Goal: Task Accomplishment & Management: Manage account settings

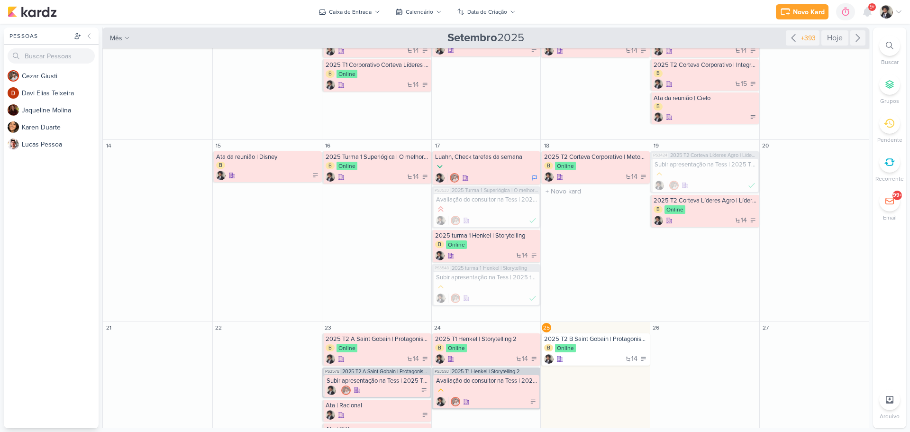
scroll to position [199, 0]
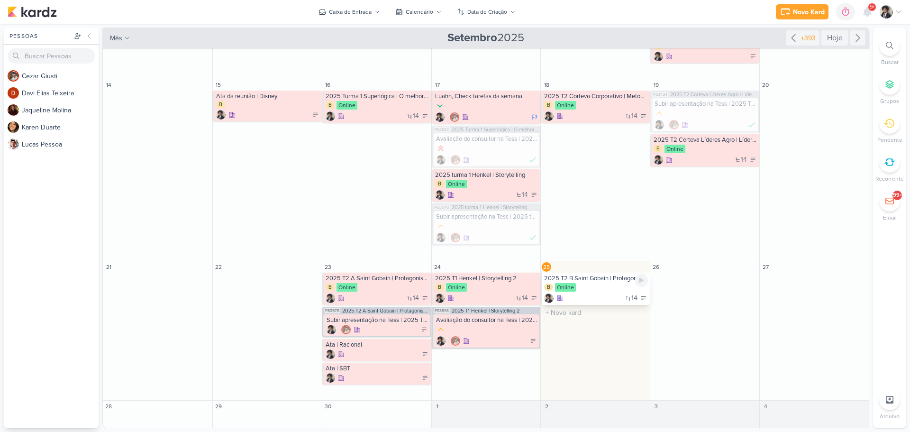
click at [589, 292] on div "2025 T2 B Saint Gobain | Protagonismo e alta performance B Online 14" at bounding box center [595, 289] width 109 height 32
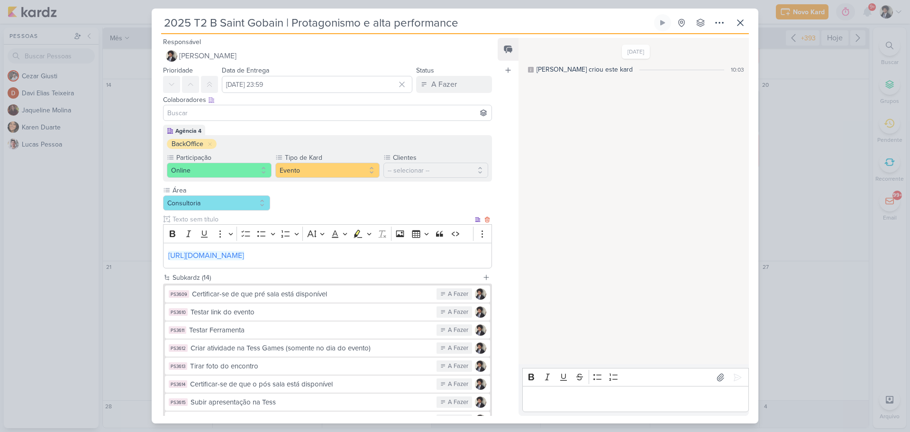
scroll to position [175, 0]
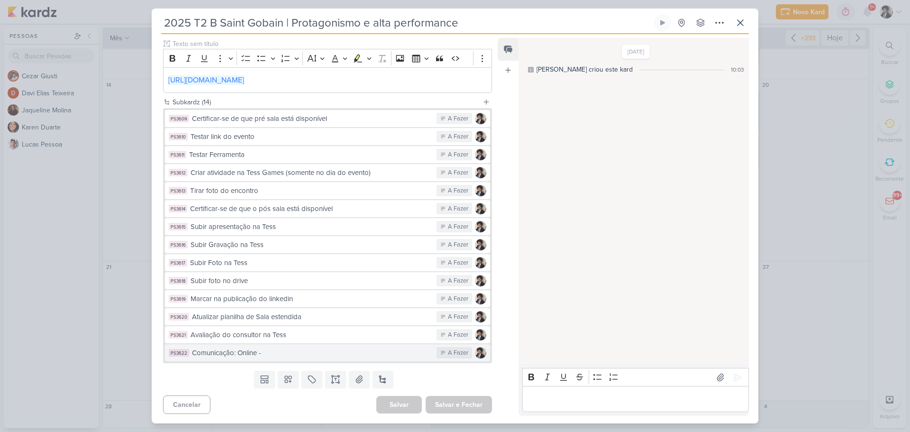
drag, startPoint x: 289, startPoint y: 360, endPoint x: 284, endPoint y: 352, distance: 10.0
click at [289, 360] on button "PS3622 Comunicação: Online - A Fazer" at bounding box center [327, 352] width 325 height 17
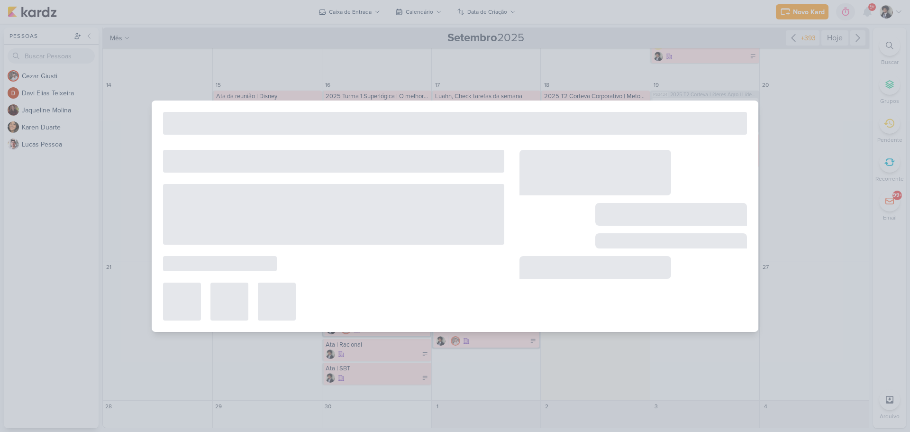
type input "Comunicação: Online -"
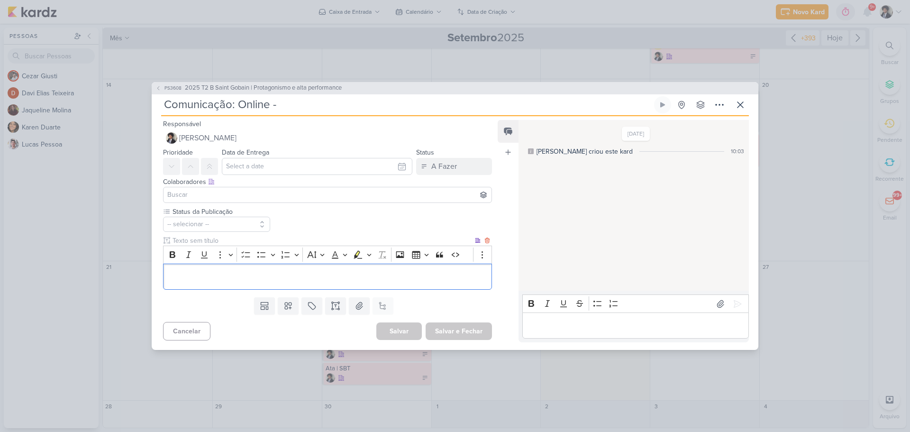
click at [255, 280] on p "Editor editing area: main" at bounding box center [327, 276] width 319 height 11
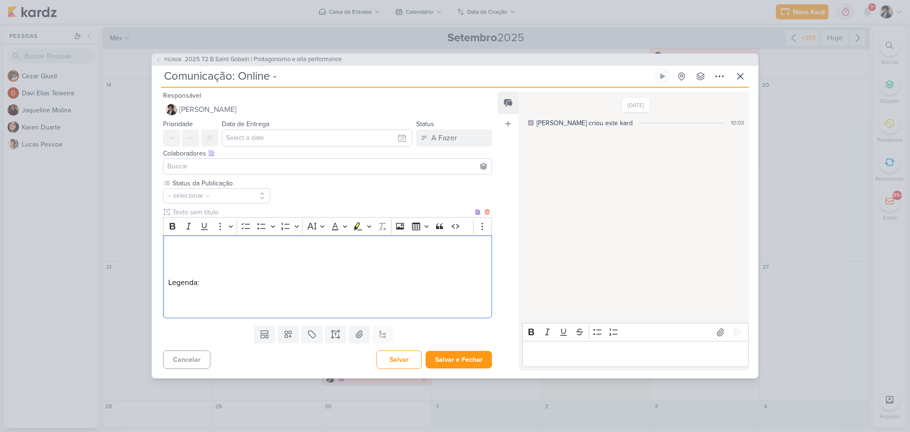
click at [208, 307] on p "Editor editing area: main" at bounding box center [327, 305] width 319 height 11
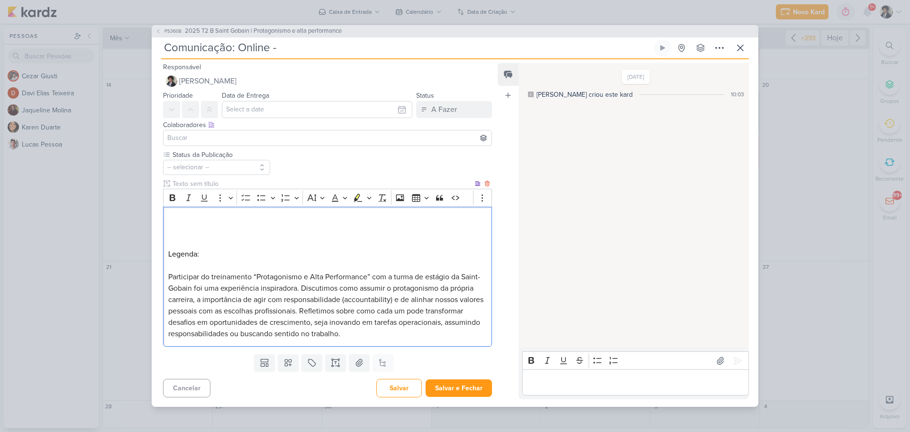
click at [328, 310] on span "Participar do treinamento “Protagonismo e Alta Performance” com a turma de está…" at bounding box center [325, 305] width 315 height 66
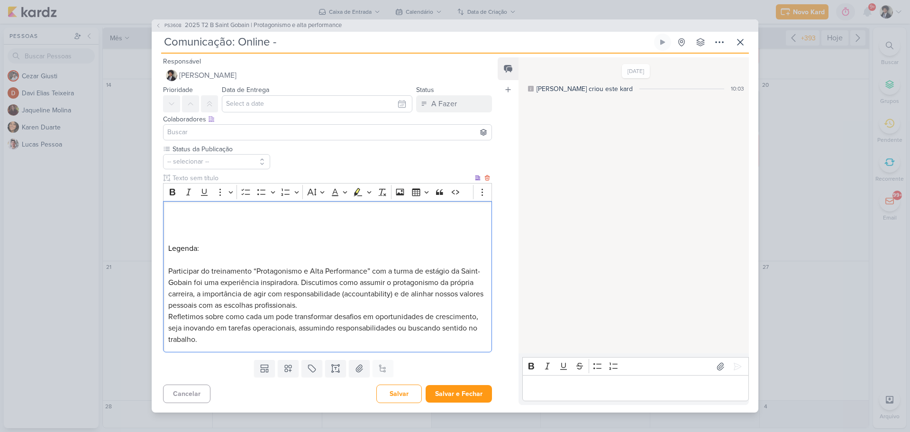
click at [333, 306] on p "Participar do treinamento “Protagonismo e Alta Performance” com a turma de está…" at bounding box center [327, 288] width 319 height 46
drag, startPoint x: 168, startPoint y: 270, endPoint x: 407, endPoint y: 276, distance: 239.0
click at [407, 276] on p "Participar do treinamento “Protagonismo e Alta Performance” com a turma de está…" at bounding box center [327, 288] width 319 height 46
click at [171, 270] on span "Participar do treinamento “Protagonismo e Alta Performance” com a turma de está…" at bounding box center [325, 288] width 315 height 44
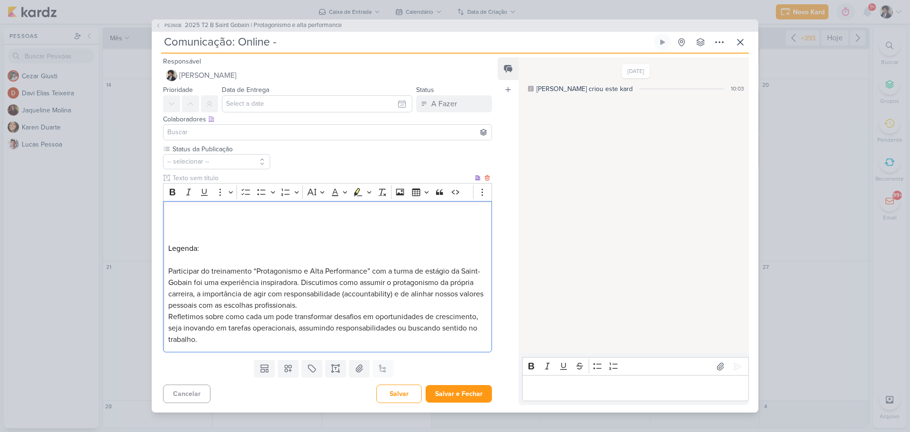
click at [165, 269] on div "Legenda: Participar do treinamento “Protagonismo e Alta Performance” com a turm…" at bounding box center [327, 276] width 329 height 151
click at [165, 251] on div "Legenda: Participar do treinamento “Protagonismo e Alta Performance” com a turm…" at bounding box center [327, 276] width 329 height 151
drag, startPoint x: 389, startPoint y: 271, endPoint x: 123, endPoint y: 265, distance: 266.5
click at [123, 265] on div "PS3608 2025 T2 B Saint Gobain | Protagonismo e alta performance Comunicação: On…" at bounding box center [455, 216] width 910 height 432
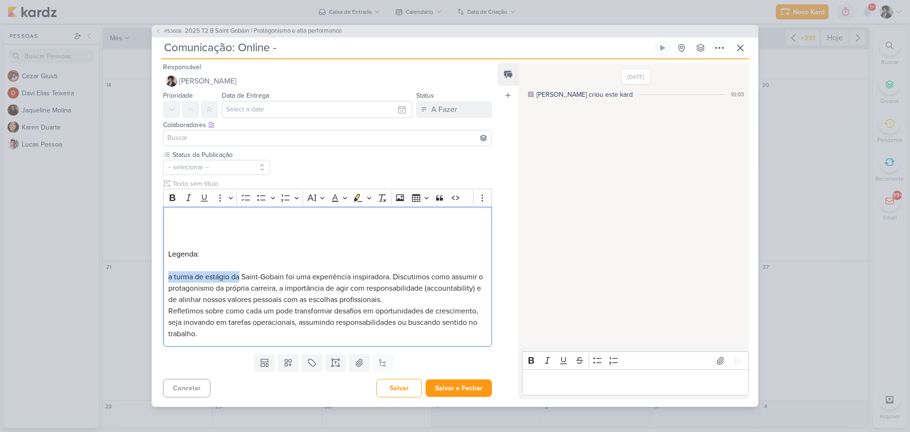
drag, startPoint x: 241, startPoint y: 277, endPoint x: 150, endPoint y: 279, distance: 91.0
click at [150, 279] on div "PS3608 2025 T2 B Saint Gobain | Protagonismo e alta performance Comunicação: On…" at bounding box center [455, 216] width 910 height 432
click at [222, 327] on span "Refletimos sobre como cada um pode transformar desafios em oportunidades de cre…" at bounding box center [323, 322] width 310 height 32
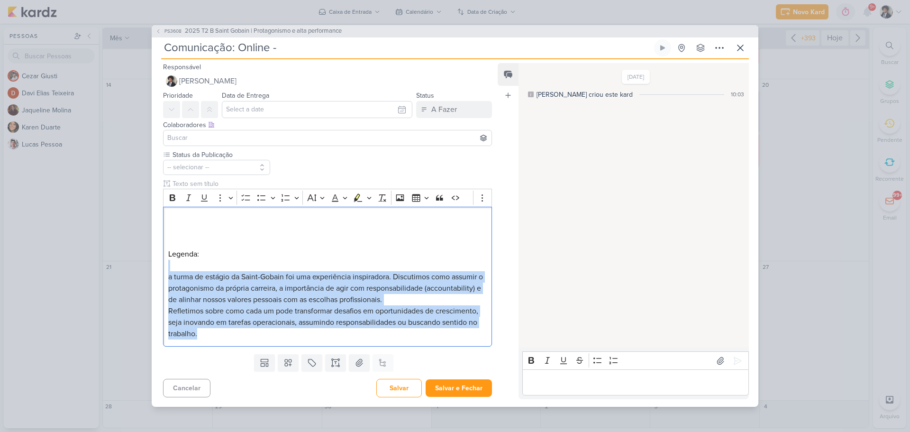
drag, startPoint x: 203, startPoint y: 321, endPoint x: 153, endPoint y: 270, distance: 72.1
click at [153, 270] on div "Status da Publicação -- selecionar --" at bounding box center [324, 250] width 344 height 201
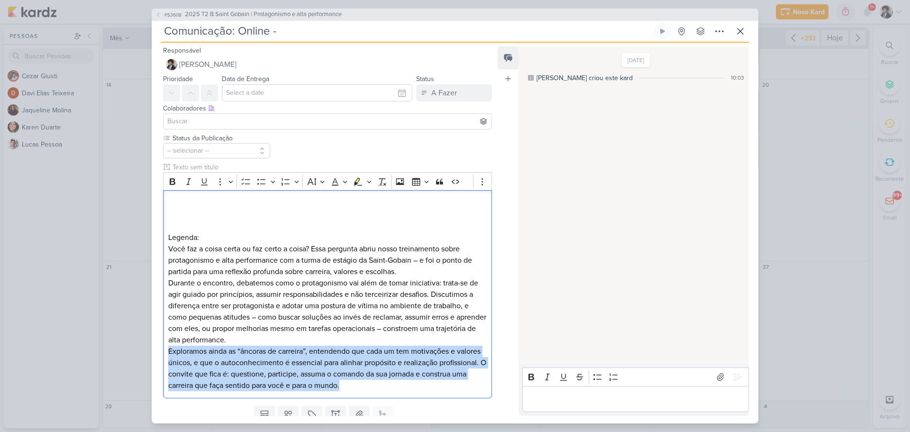
drag, startPoint x: 420, startPoint y: 383, endPoint x: 161, endPoint y: 349, distance: 260.9
click at [161, 349] on div "Status da Publicação -- selecionar --" at bounding box center [324, 267] width 344 height 269
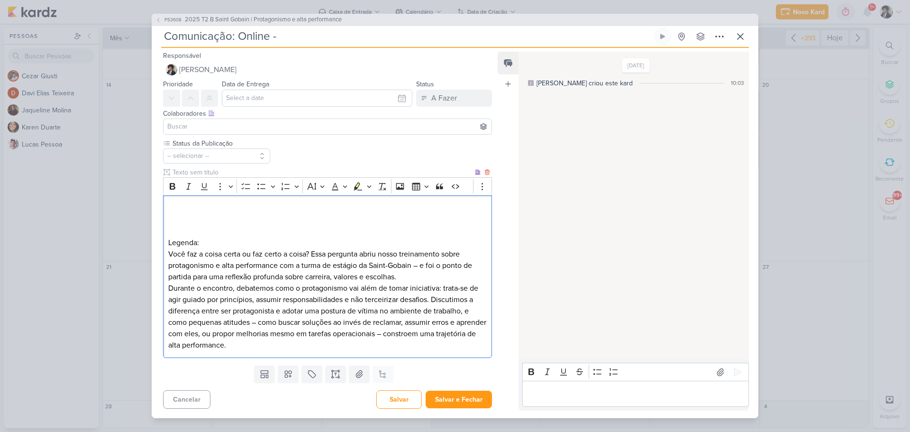
click at [416, 281] on p "Você faz a coisa certa ou faz certo a coisa? Essa pergunta abriu nosso treiname…" at bounding box center [327, 265] width 319 height 34
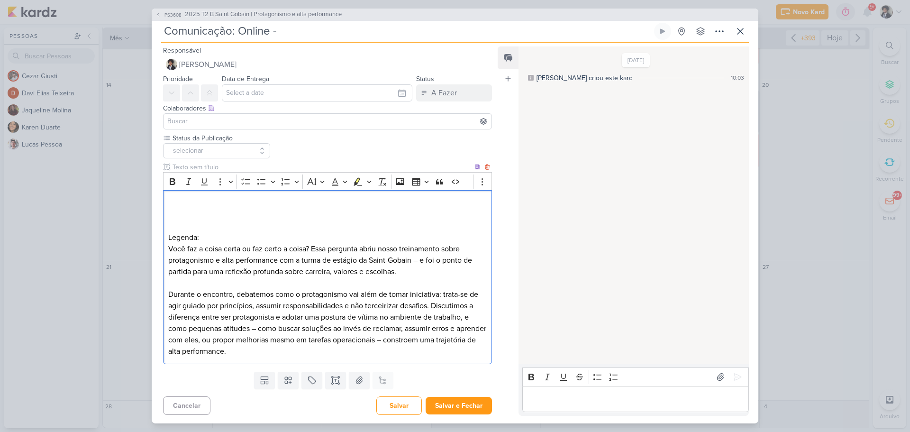
click at [313, 247] on p "Você faz a coisa certa ou faz certo a coisa? Essa pergunta abriu nosso treiname…" at bounding box center [327, 260] width 319 height 34
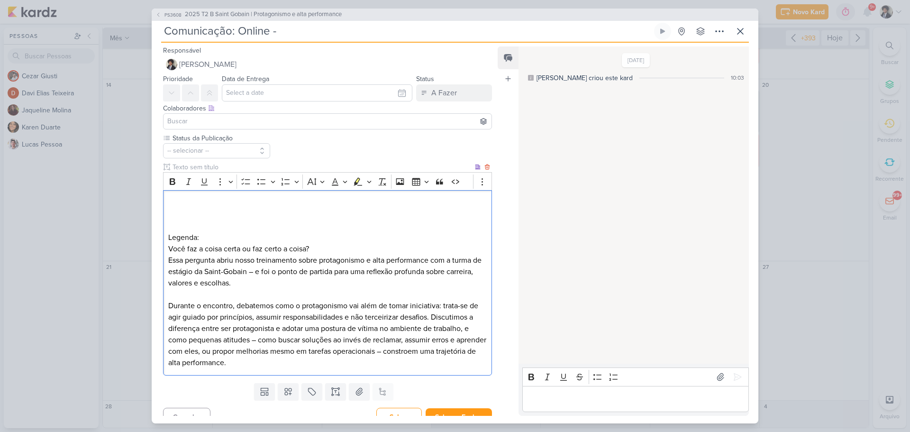
click at [271, 260] on p "Essa pergunta abriu nosso treinamento sobre protagonismo e alta performance com…" at bounding box center [327, 272] width 319 height 34
drag, startPoint x: 435, startPoint y: 260, endPoint x: 192, endPoint y: 274, distance: 243.6
click at [192, 274] on p "Essa pergunta abriu nosso debate sobre protagonismo e alta performance com a tu…" at bounding box center [327, 272] width 319 height 34
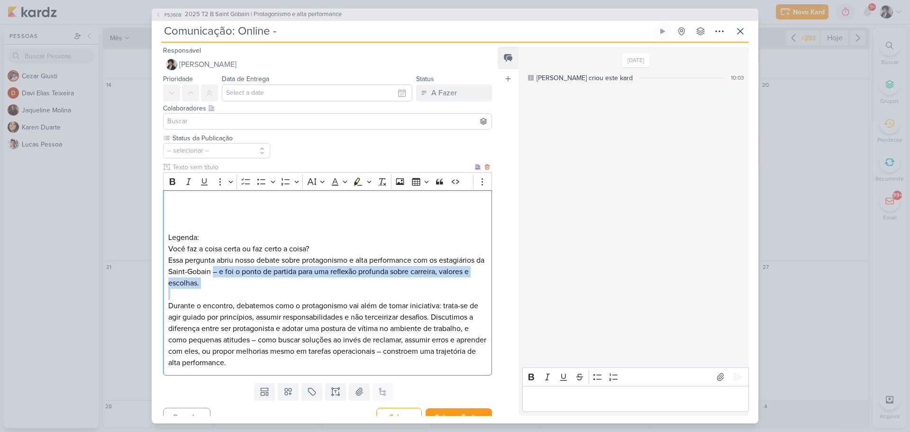
drag, startPoint x: 225, startPoint y: 272, endPoint x: 223, endPoint y: 290, distance: 18.1
click at [223, 290] on div "Legenda: Você faz a coisa certa ou faz certo a coisa? Essa pergunta abriu nosso…" at bounding box center [327, 282] width 329 height 185
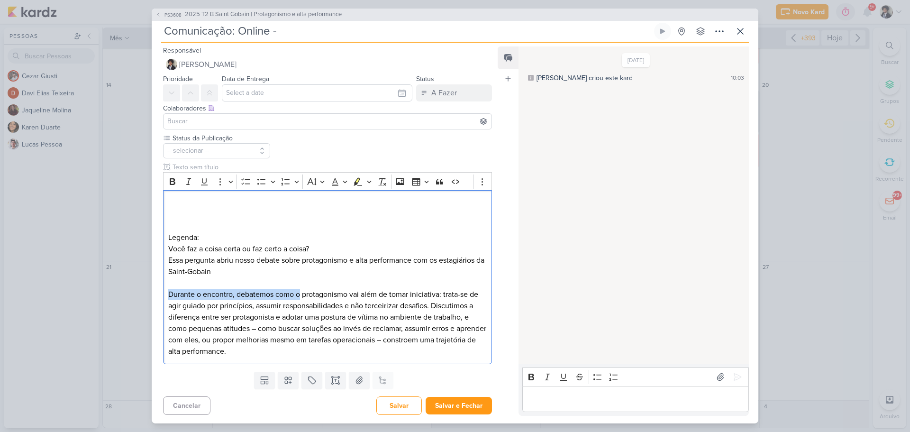
drag, startPoint x: 300, startPoint y: 295, endPoint x: 152, endPoint y: 293, distance: 147.9
click at [152, 293] on div "Status da Publicação -- selecionar --" at bounding box center [324, 250] width 344 height 235
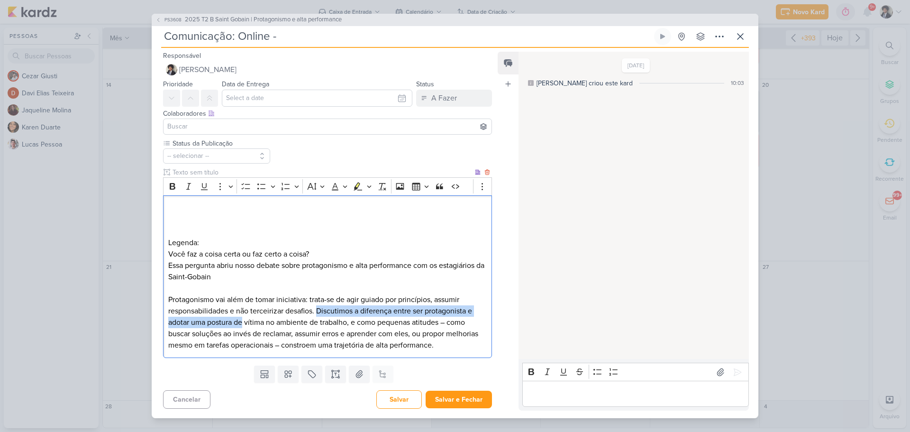
drag, startPoint x: 319, startPoint y: 310, endPoint x: 244, endPoint y: 326, distance: 77.0
click at [244, 326] on p "Protagonismo vai além de tomar iniciativa: trata-se de agir guiado por princípi…" at bounding box center [327, 322] width 319 height 57
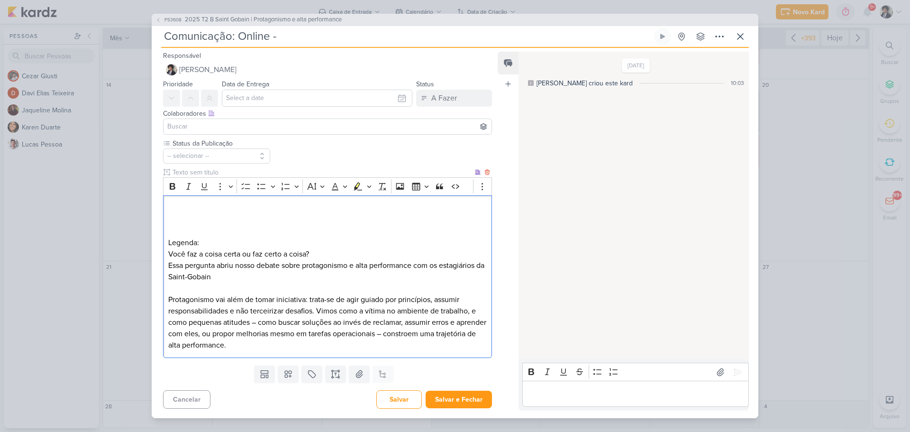
click at [390, 311] on p "Protagonismo vai além de tomar iniciativa: trata-se de agir guiado por princípi…" at bounding box center [327, 322] width 319 height 57
drag, startPoint x: 300, startPoint y: 322, endPoint x: 347, endPoint y: 326, distance: 48.0
click at [347, 326] on p "Protagonismo vai além de tomar iniciativa: trata-se de agir guiado por princípi…" at bounding box center [327, 322] width 319 height 57
click at [343, 322] on p "Protagonismo vai além de tomar iniciativa: trata-se de agir guiado por princípi…" at bounding box center [327, 322] width 319 height 57
click at [301, 323] on p "Protagonismo vai além de tomar iniciativa: trata-se de agir guiado por princípi…" at bounding box center [327, 322] width 319 height 57
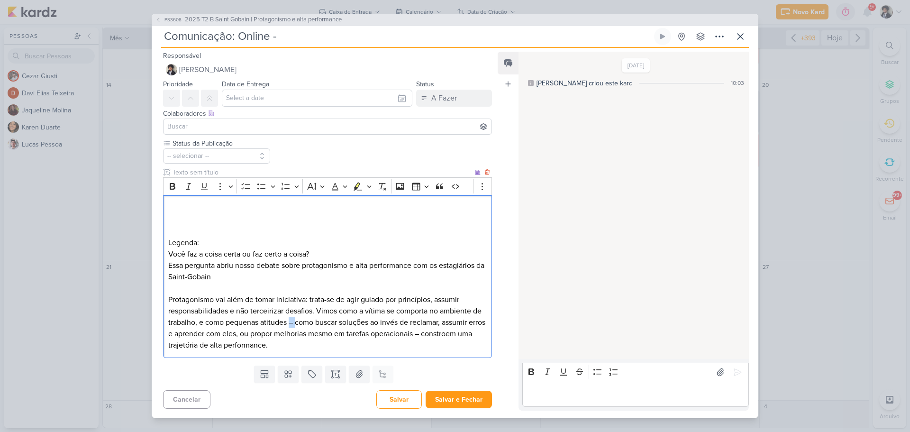
click at [301, 323] on p "Protagonismo vai além de tomar iniciativa: trata-se de agir guiado por princípi…" at bounding box center [327, 322] width 319 height 57
click at [367, 317] on p "Protagonismo vai além de tomar iniciativa: trata-se de agir guiado por princípi…" at bounding box center [327, 322] width 319 height 57
drag, startPoint x: 379, startPoint y: 310, endPoint x: 215, endPoint y: 325, distance: 164.2
click at [215, 325] on p "Protagonismo vai além de tomar iniciativa: trata-se de agir guiado por princípi…" at bounding box center [327, 322] width 319 height 57
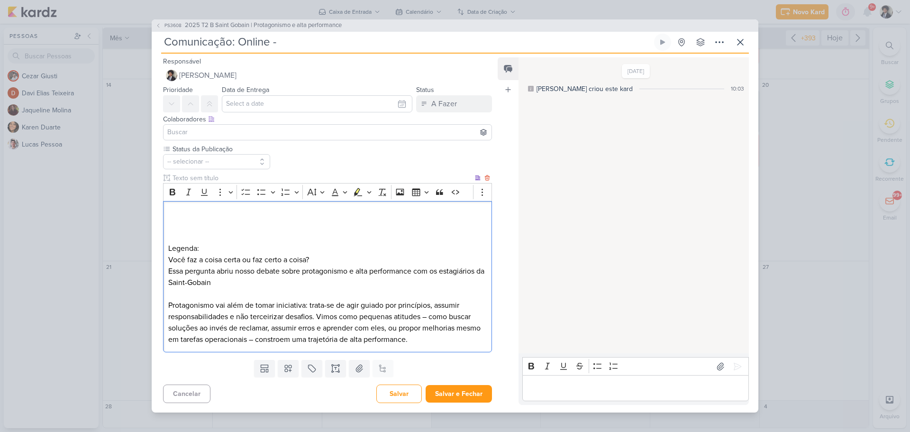
click at [280, 341] on p "Protagonismo vai além de tomar iniciativa: trata-se de agir guiado por princípi…" at bounding box center [327, 323] width 319 height 46
click at [427, 316] on p "Protagonismo vai além de tomar iniciativa: trata-se de agir guiado por princípi…" at bounding box center [327, 323] width 319 height 46
drag, startPoint x: 388, startPoint y: 328, endPoint x: 274, endPoint y: 341, distance: 115.1
click at [274, 341] on p "Protagonismo vai além de tomar iniciativa: trata-se de agir guiado por princípi…" at bounding box center [327, 323] width 319 height 46
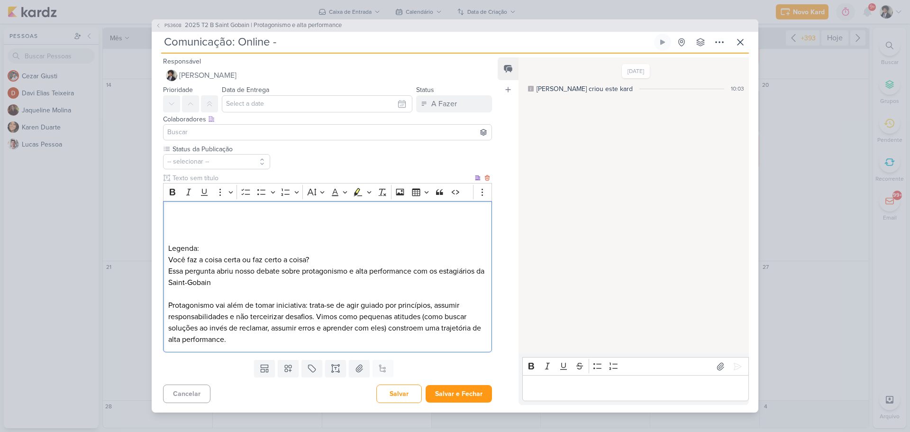
click at [244, 340] on p "Protagonismo vai além de tomar iniciativa: trata-se de agir guiado por princípi…" at bounding box center [327, 323] width 319 height 46
click at [208, 253] on p "Legenda:" at bounding box center [327, 248] width 319 height 11
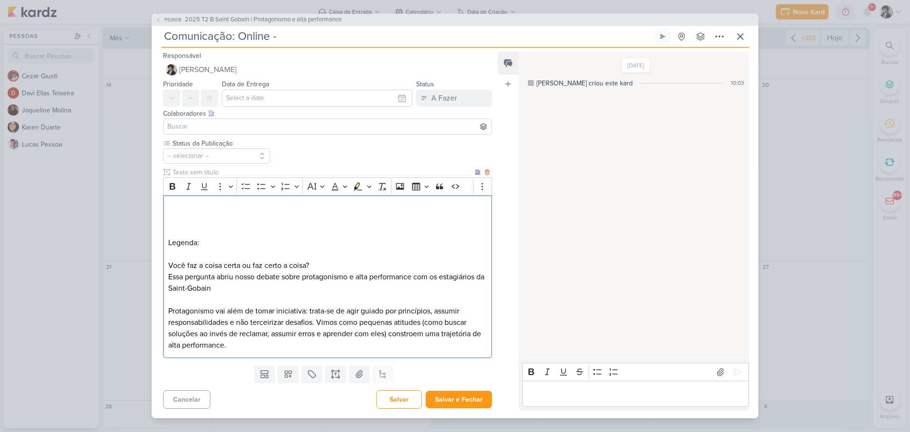
click at [179, 289] on p "Essa pergunta abriu nosso debate sobre protagonismo e alta performance com os e…" at bounding box center [327, 282] width 319 height 23
click at [295, 301] on p "Editor editing area: main" at bounding box center [327, 299] width 319 height 11
click at [237, 287] on p "Essa pergunta abriu nosso debate sobre protagonismo e alta performance com os e…" at bounding box center [327, 282] width 319 height 23
click at [234, 211] on p "Editor editing area: main" at bounding box center [327, 208] width 319 height 11
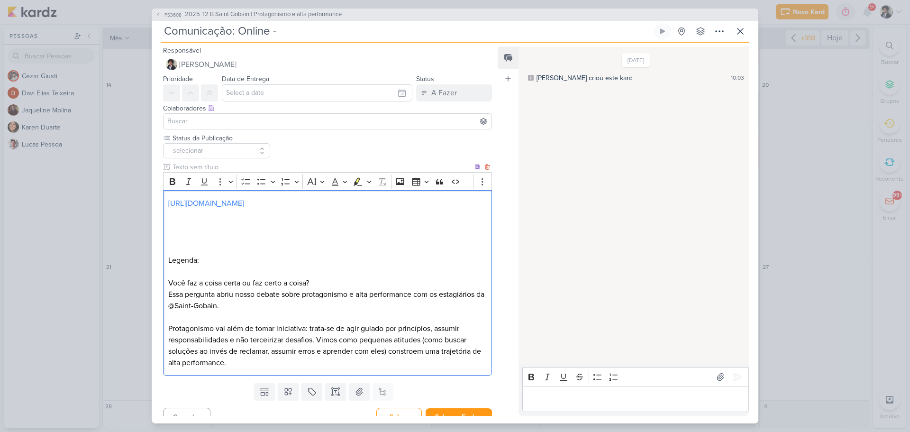
click at [218, 223] on p "Editor editing area: main" at bounding box center [327, 225] width 319 height 11
click at [233, 304] on p "Essa pergunta abriu nosso debate sobre protagonismo e alta performance com os e…" at bounding box center [327, 300] width 319 height 23
click at [246, 365] on p "Protagonismo vai além de tomar iniciativa: trata-se de agir guiado por princípi…" at bounding box center [327, 346] width 319 height 46
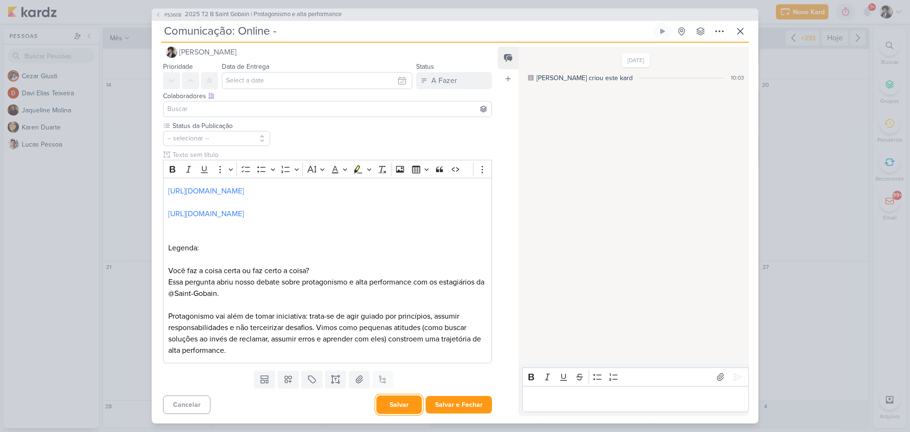
click at [388, 407] on button "Salvar" at bounding box center [399, 404] width 46 height 18
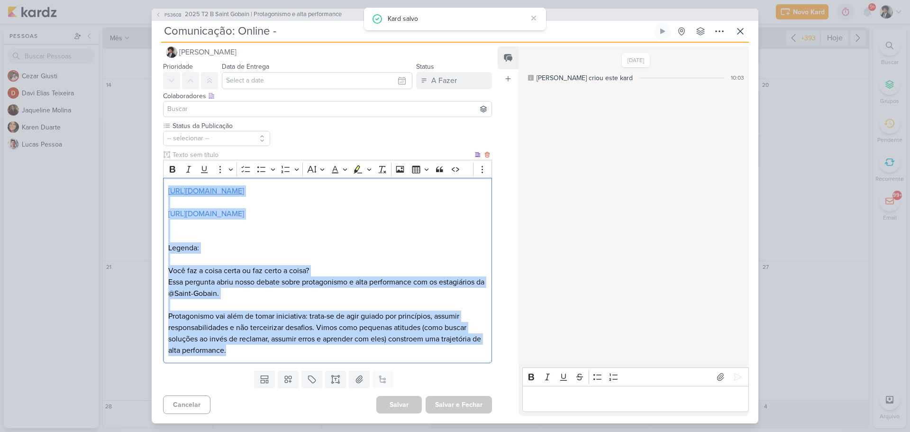
drag, startPoint x: 243, startPoint y: 348, endPoint x: 168, endPoint y: 193, distance: 172.4
click at [163, 186] on div "[URL][DOMAIN_NAME] [URL][DOMAIN_NAME] Legenda: Você faz a coisa certa ou faz ce…" at bounding box center [327, 270] width 329 height 185
copy div "[URL][DOMAIN_NAME] [URL][DOMAIN_NAME] Legenda: Você faz a coisa certa ou faz ce…"
click at [262, 350] on p "Protagonismo vai além de tomar iniciativa: trata-se de agir guiado por princípi…" at bounding box center [327, 333] width 319 height 46
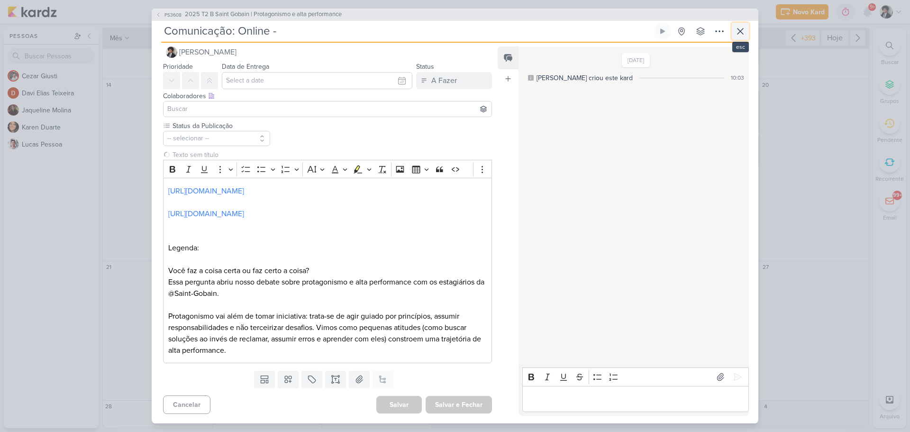
click at [743, 32] on icon at bounding box center [740, 31] width 11 height 11
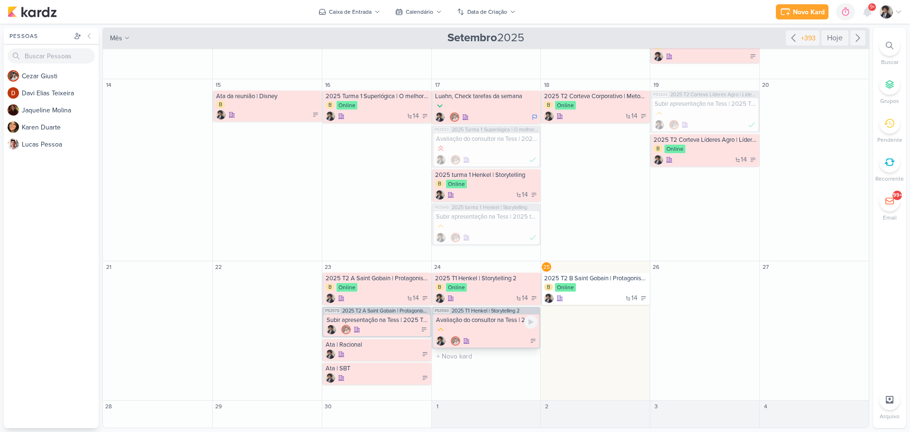
click at [485, 330] on div at bounding box center [487, 330] width 102 height 10
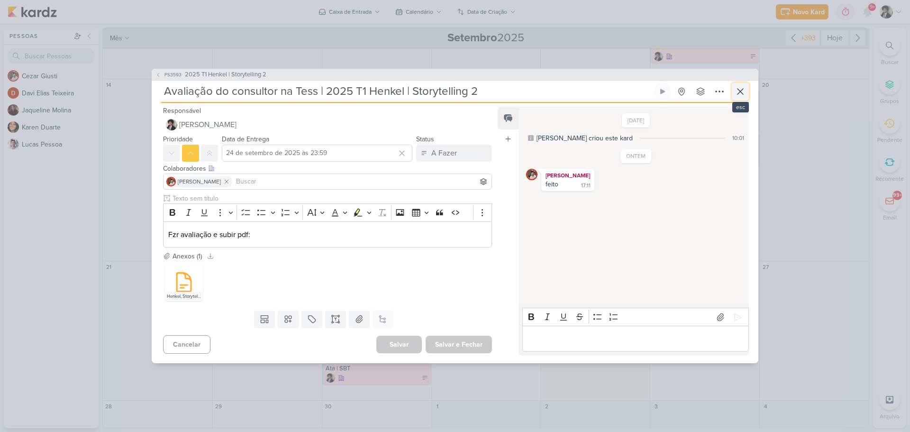
click at [737, 95] on icon at bounding box center [740, 91] width 11 height 11
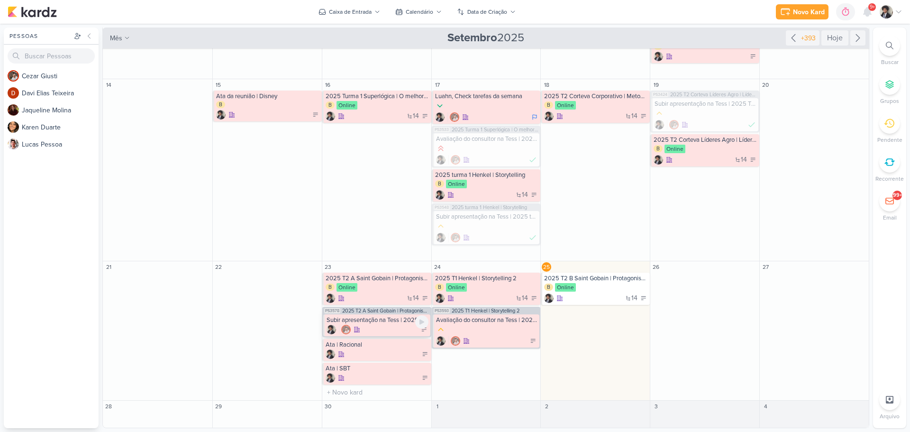
click at [380, 327] on div at bounding box center [378, 329] width 102 height 9
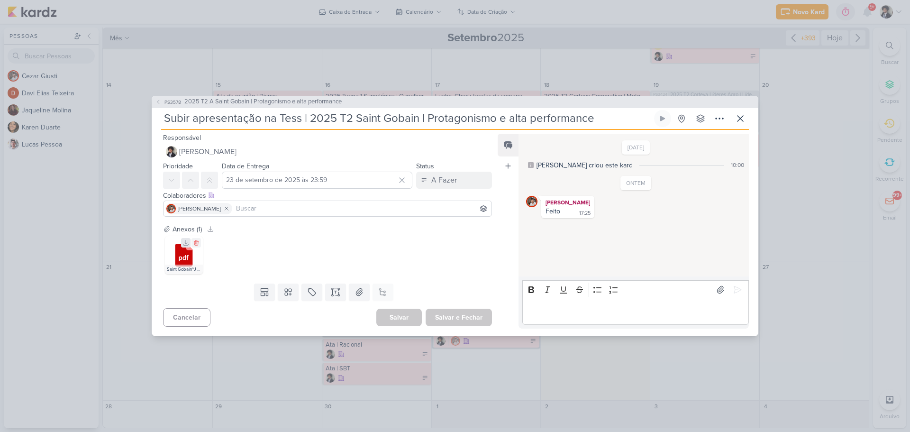
click at [184, 243] on icon at bounding box center [185, 242] width 7 height 7
click at [447, 178] on div "A Fazer" at bounding box center [444, 179] width 26 height 11
click at [443, 249] on div "Finalizado" at bounding box center [440, 249] width 29 height 10
click at [470, 317] on button "Salvar e Fechar" at bounding box center [459, 318] width 66 height 18
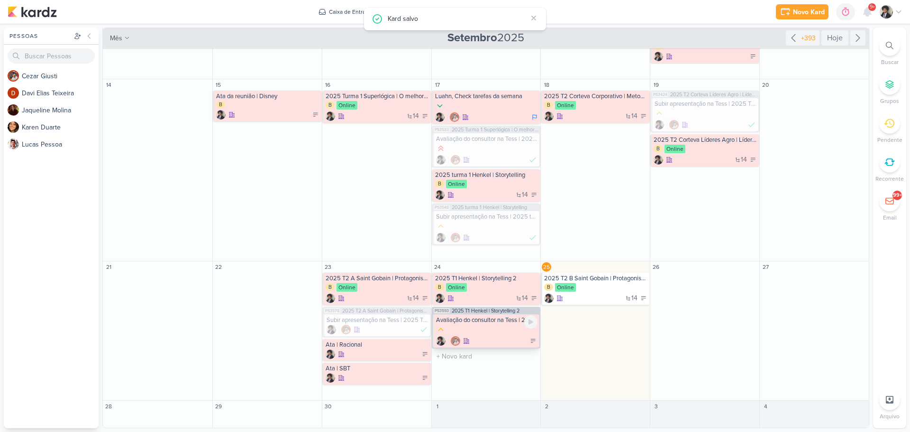
click at [487, 339] on div at bounding box center [487, 340] width 102 height 9
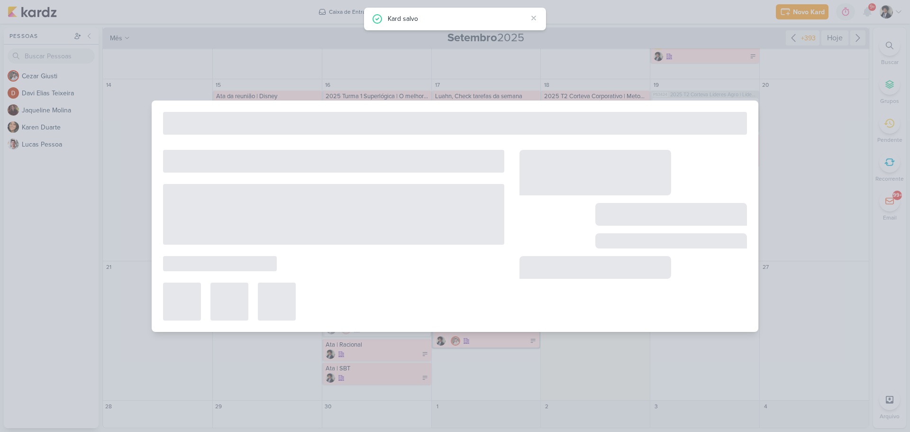
type input "Avaliação do consultor na Tess | 2025 T1 Henkel | Storytelling 2"
type input "24 de setembro de 2025 às 23:59"
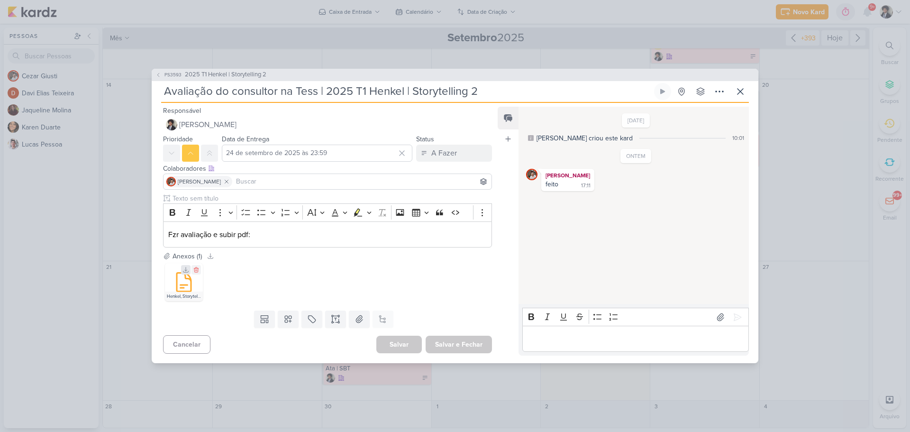
click at [185, 270] on icon at bounding box center [185, 269] width 5 height 5
click at [437, 153] on div "A Fazer" at bounding box center [444, 152] width 26 height 11
click at [451, 219] on div "Finalizado" at bounding box center [440, 222] width 29 height 10
click at [464, 344] on button "Salvar e Fechar" at bounding box center [459, 345] width 66 height 18
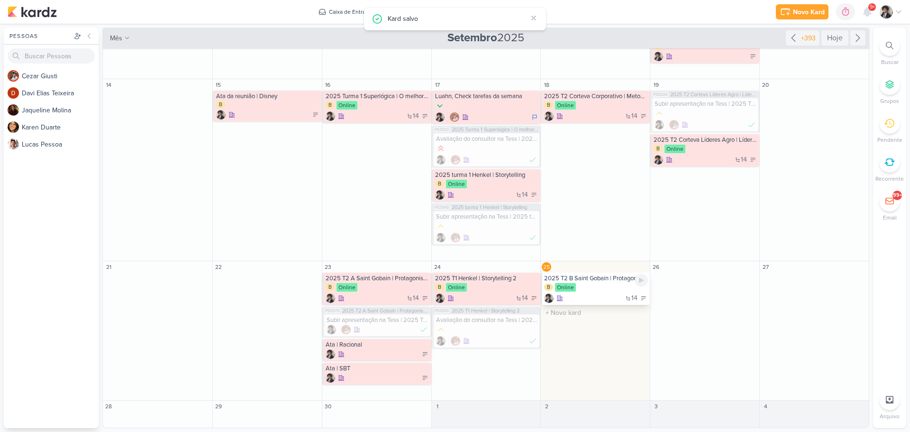
click at [599, 281] on div "2025 T2 B Saint Gobain | Protagonismo e alta performance" at bounding box center [596, 278] width 104 height 8
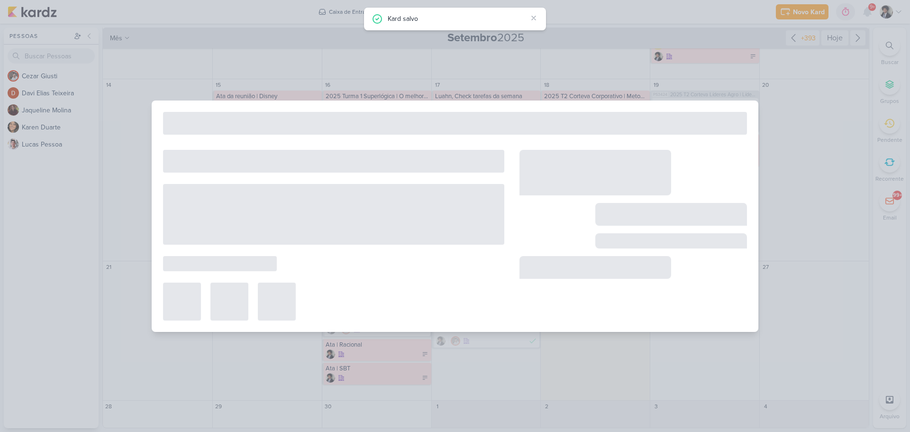
type input "2025 T2 B Saint Gobain | Protagonismo e alta performance"
type input "[DATE] 23:59"
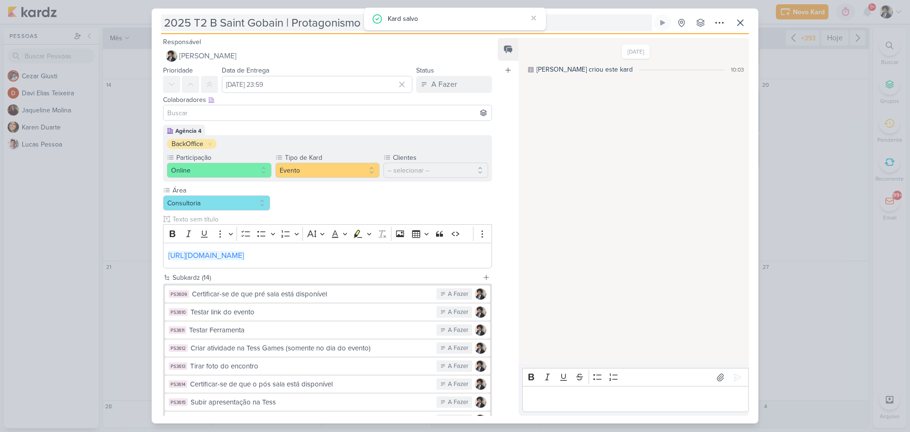
click at [297, 23] on input "2025 T2 B Saint Gobain | Protagonismo e alta performance" at bounding box center [406, 22] width 491 height 17
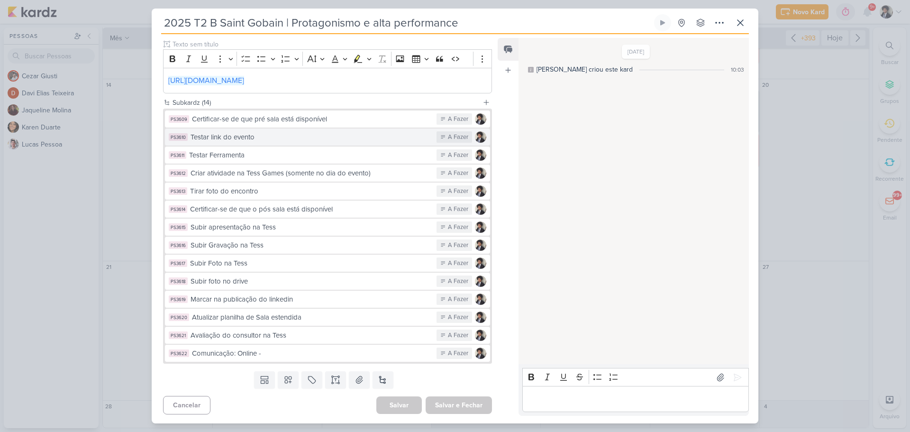
scroll to position [175, 0]
click at [304, 340] on button "PS3621 Avaliação do consultor na Tess A Fazer" at bounding box center [327, 334] width 325 height 17
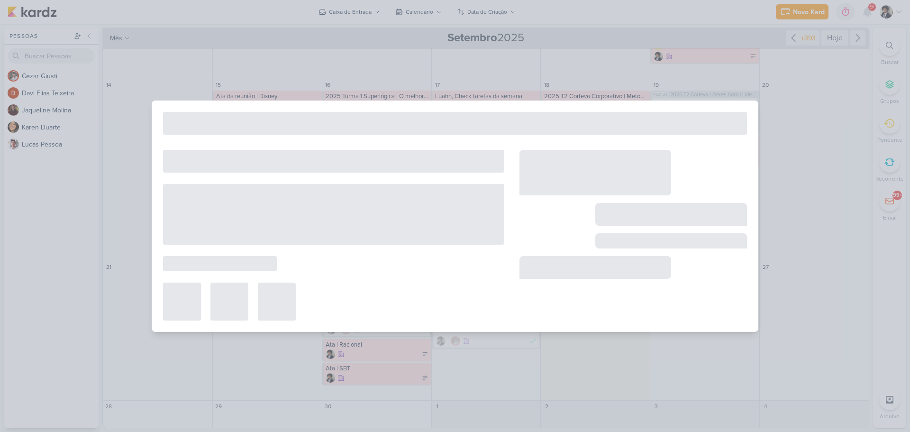
type input "Avaliação do consultor na Tess"
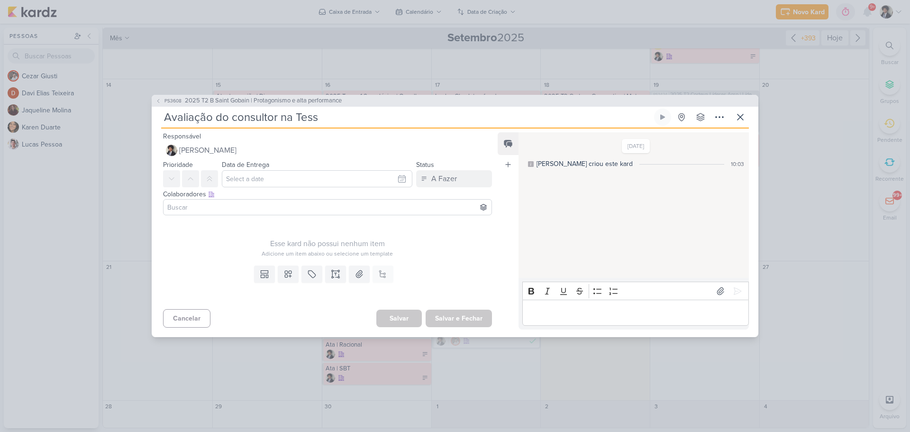
click at [344, 113] on input "Avaliação do consultor na Tess" at bounding box center [406, 117] width 491 height 17
type input "Avaliação do consultor na Tess"
type input "Avaliação do consultor na Tess |"
paste input "2025 T2 B Saint Gobain | Protagonismo e alta performance"
type input "Avaliação do consultor na Tess | 2025 T2 B Saint Gobain | Protagonismo e alta p…"
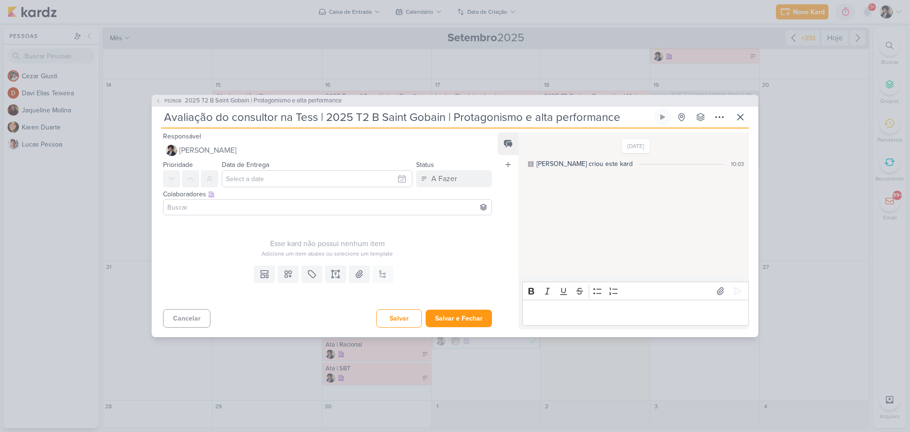
type input "Avaliação do consultor na Tess | 2025 T2 B Saint Gobain | Protagonismo e alta p…"
click at [285, 176] on input "text" at bounding box center [317, 178] width 191 height 17
click at [363, 273] on div "25" at bounding box center [370, 270] width 15 height 14
type input "[DATE] 23:59"
click at [252, 208] on input at bounding box center [327, 206] width 324 height 11
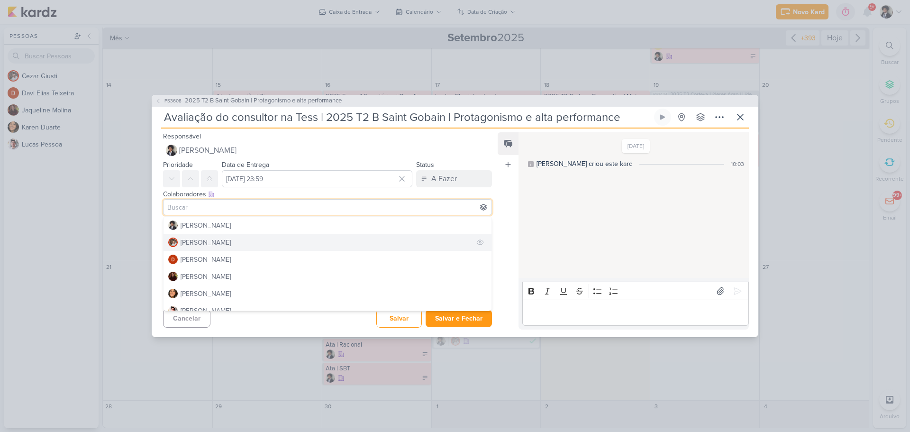
click at [222, 240] on button "[PERSON_NAME]" at bounding box center [328, 242] width 328 height 17
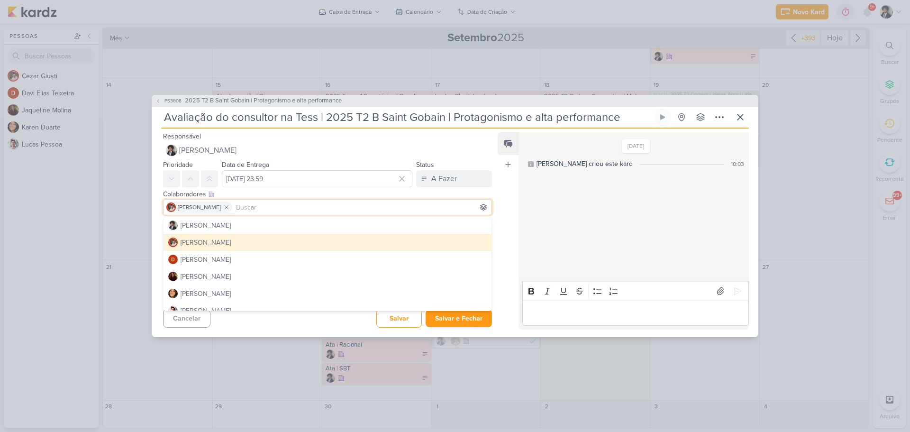
click at [153, 232] on div "Esse kard não possui nenhum item Adicione um item abaixo ou selecione um templa…" at bounding box center [324, 240] width 344 height 43
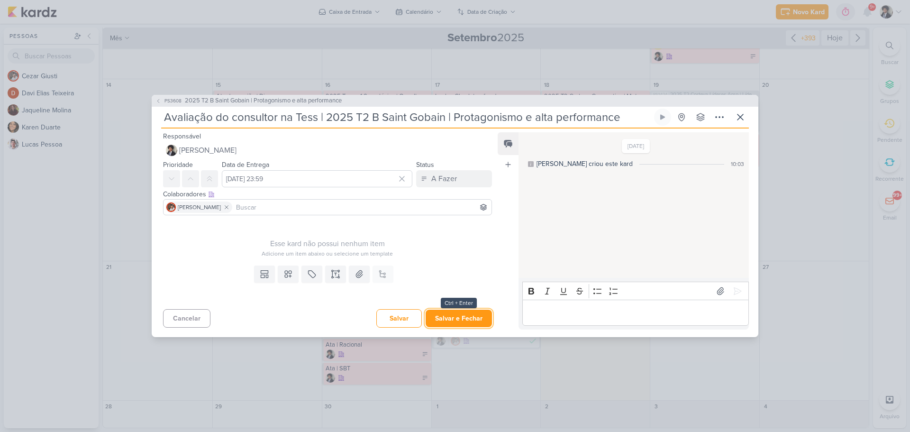
click at [469, 314] on button "Salvar e Fechar" at bounding box center [459, 319] width 66 height 18
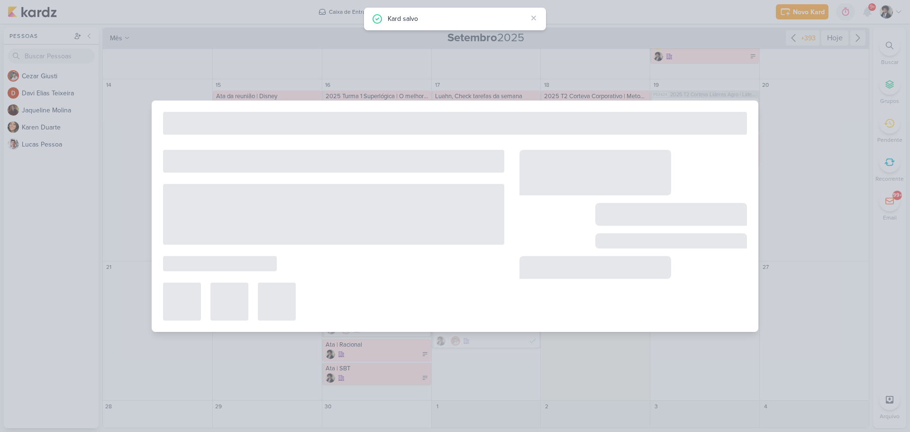
type input "2025 T2 B Saint Gobain | Protagonismo e alta performance"
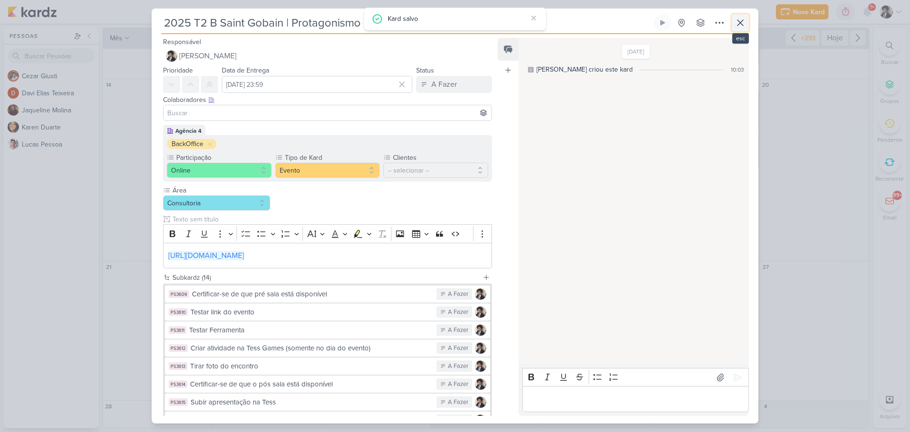
click at [738, 25] on icon at bounding box center [741, 23] width 6 height 6
